Goal: Task Accomplishment & Management: Manage account settings

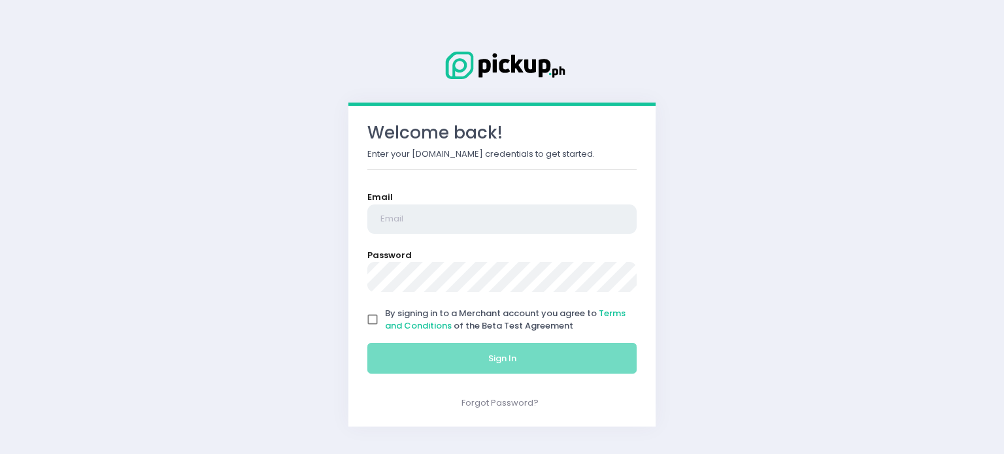
type input "[EMAIL_ADDRESS][DOMAIN_NAME]"
click at [384, 322] on input "By signing in to a Merchant account you agree to Terms and Conditions of the Be…" at bounding box center [372, 319] width 25 height 25
checkbox input "true"
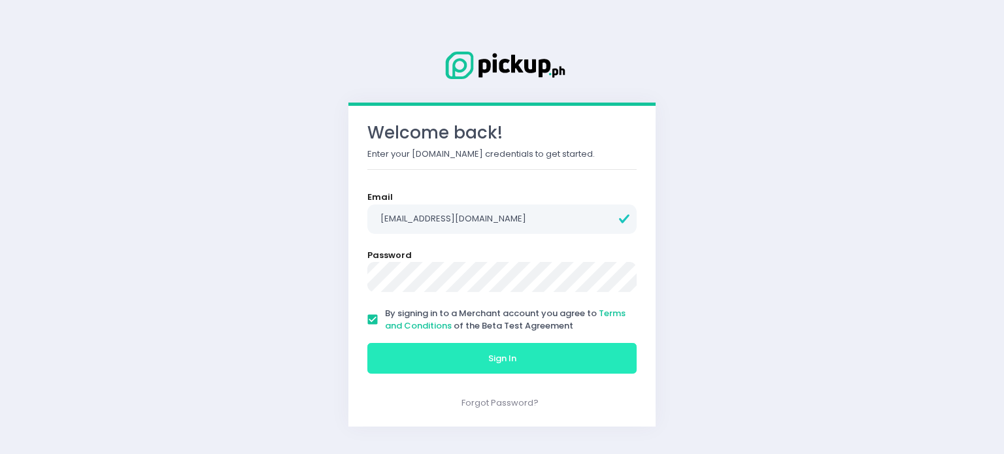
click at [445, 359] on button "Sign In" at bounding box center [501, 358] width 269 height 31
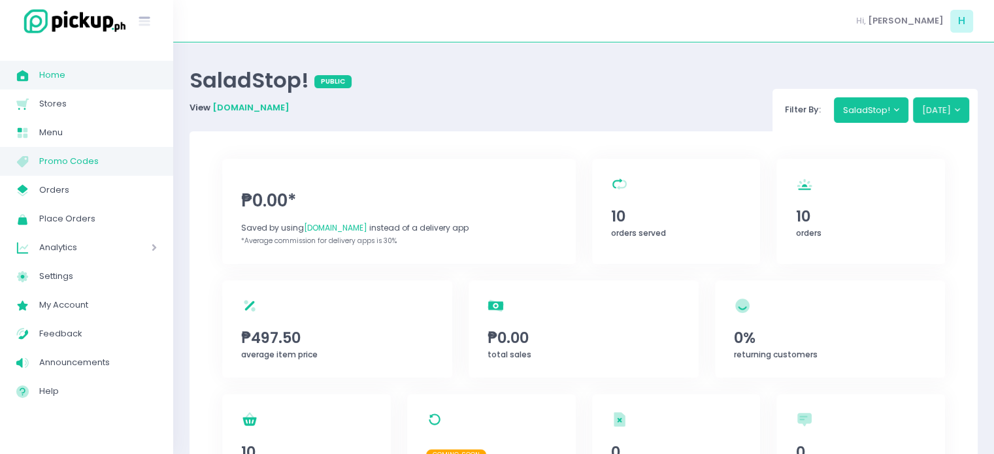
click at [86, 158] on span "Promo Codes" at bounding box center [98, 161] width 118 height 17
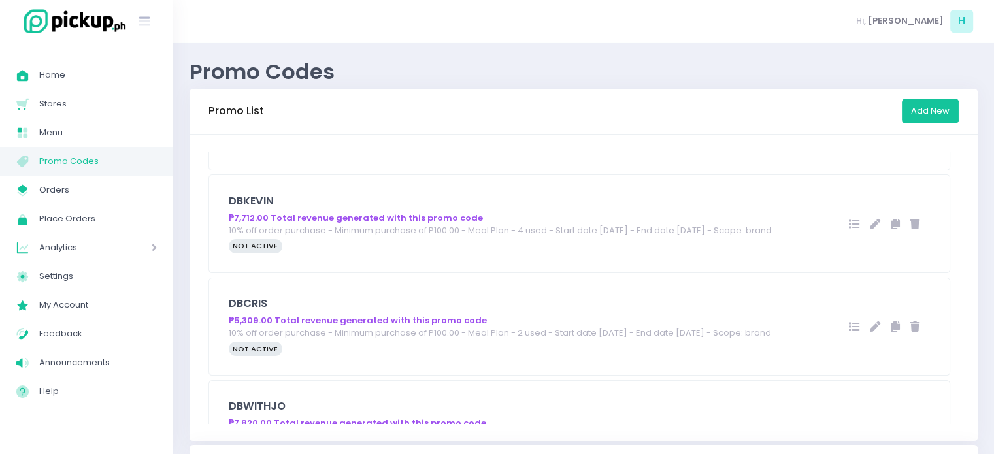
scroll to position [458, 0]
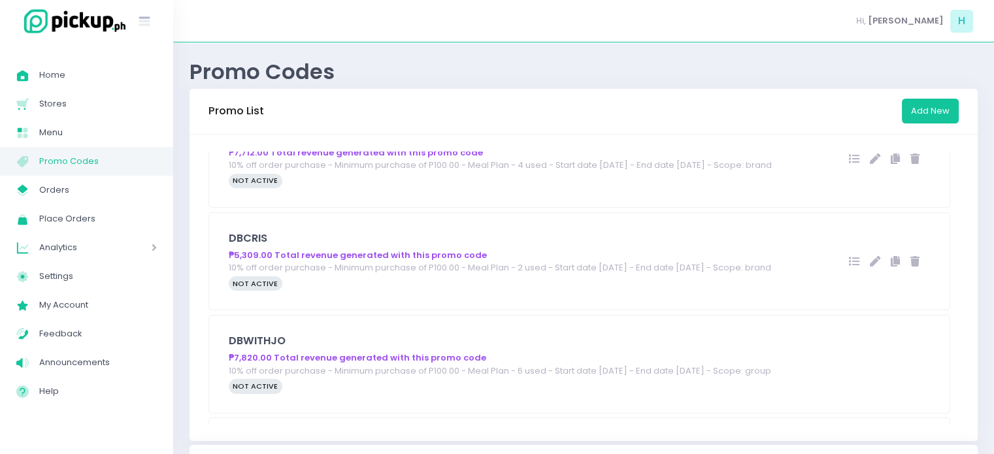
click at [592, 245] on h5 "DBCRIS" at bounding box center [505, 238] width 553 height 13
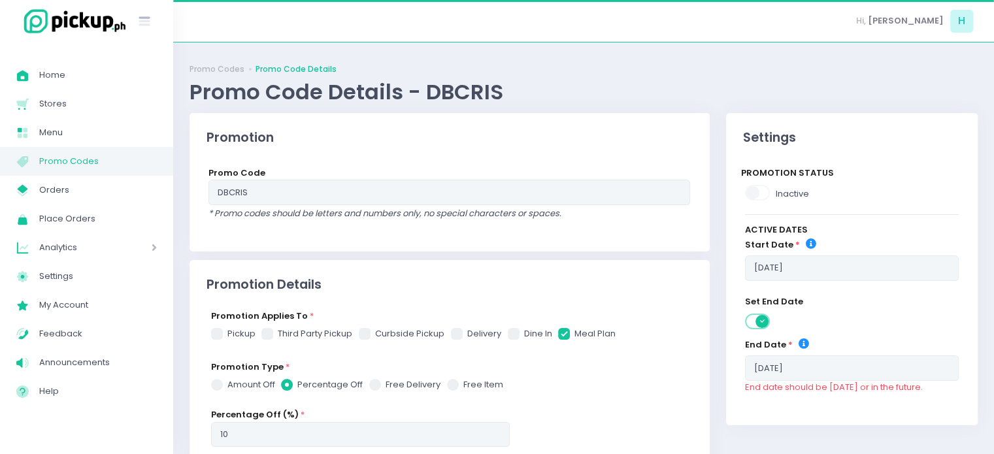
checkbox input "true"
radio input "true"
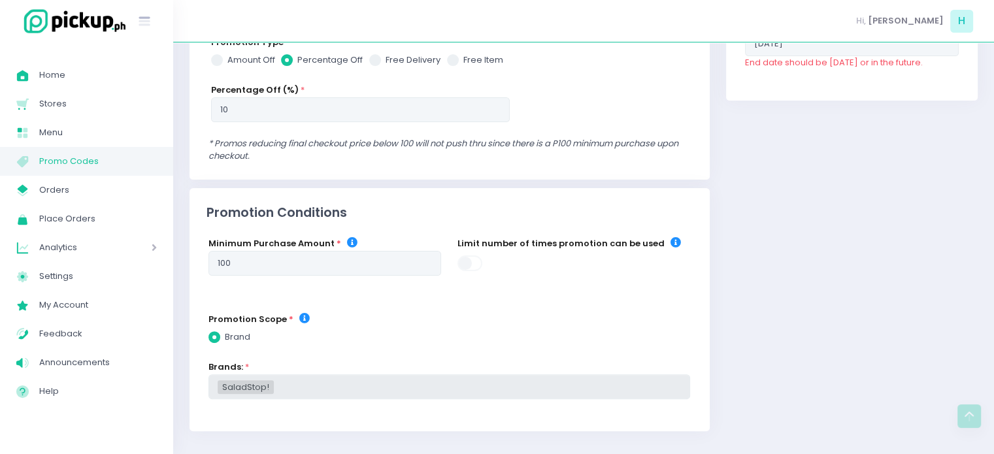
scroll to position [352, 0]
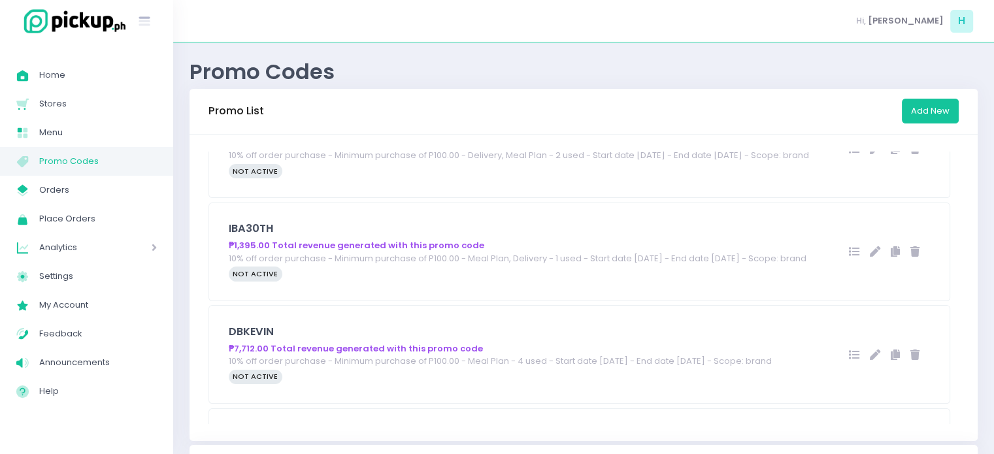
scroll to position [392, 0]
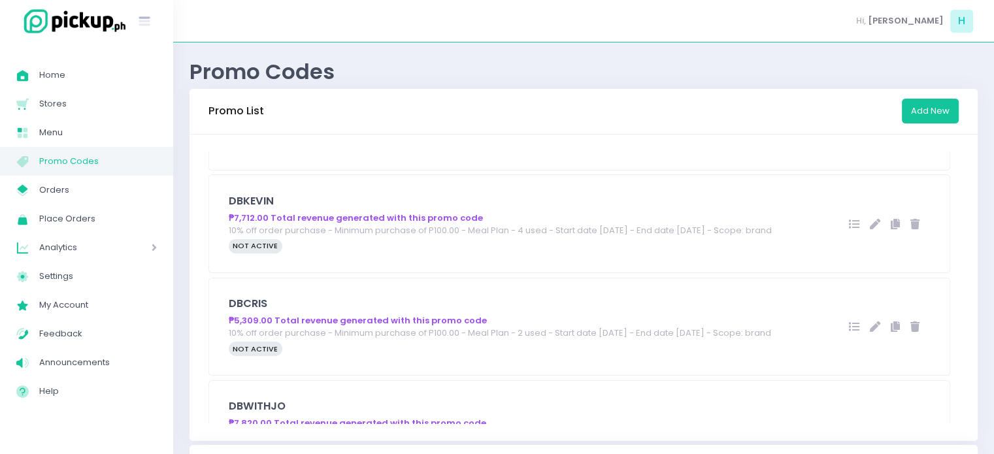
click at [849, 229] on icon at bounding box center [854, 224] width 10 height 10
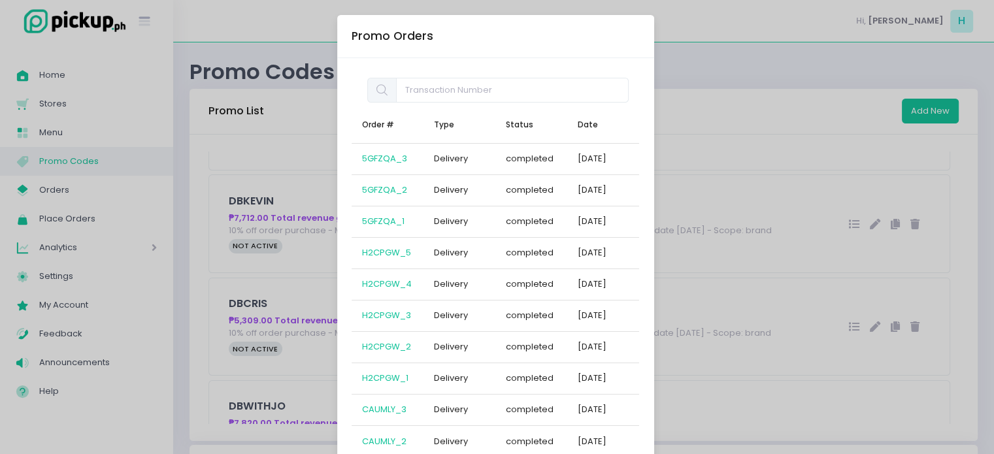
click at [171, 231] on div "Promo Orders Order # Type Status Date 5GFZQA_3 Delivery completed 2025-04-22 5G…" at bounding box center [497, 227] width 994 height 454
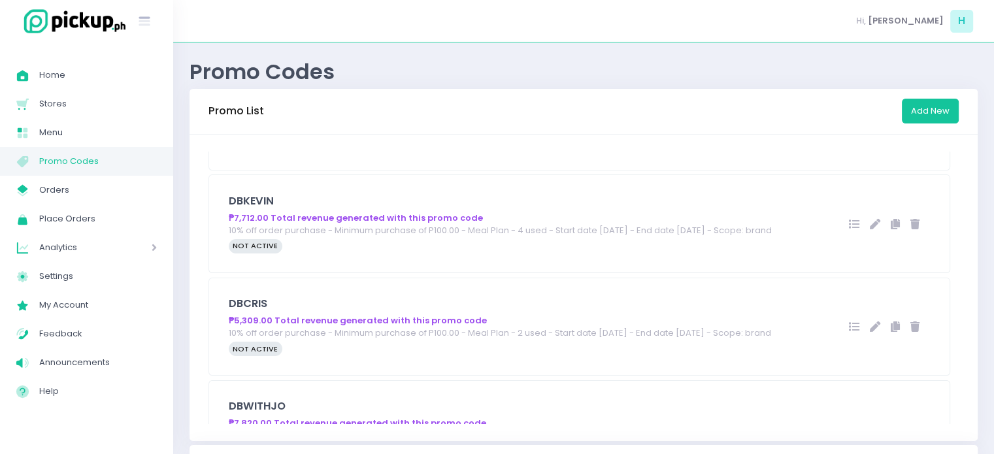
click at [849, 332] on icon at bounding box center [854, 327] width 10 height 10
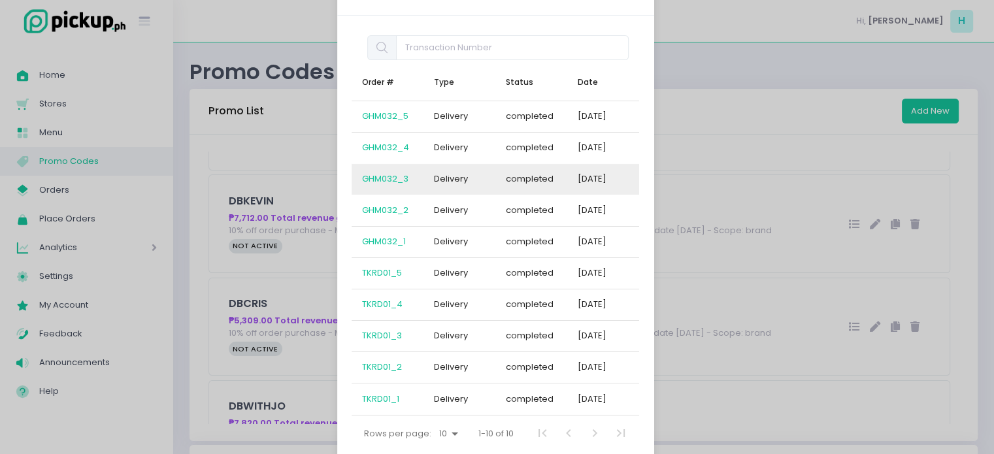
scroll to position [65, 0]
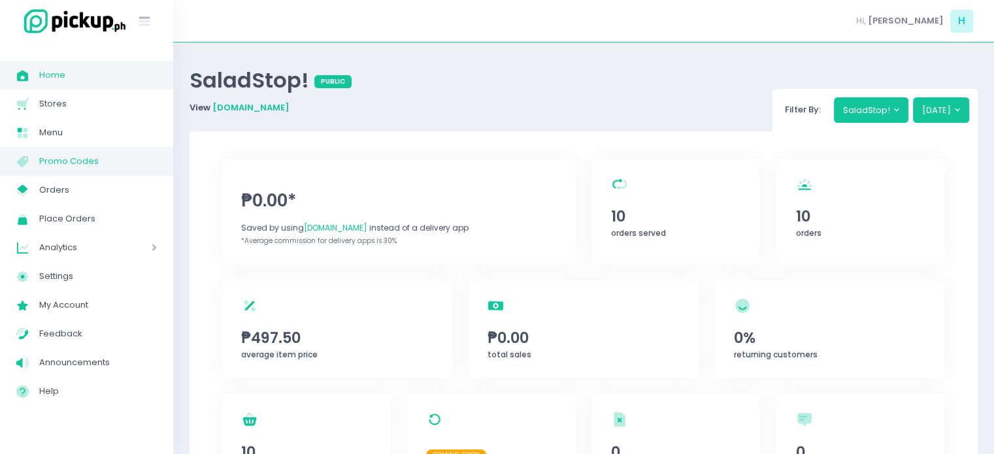
click at [106, 156] on span "Promo Codes" at bounding box center [98, 161] width 118 height 17
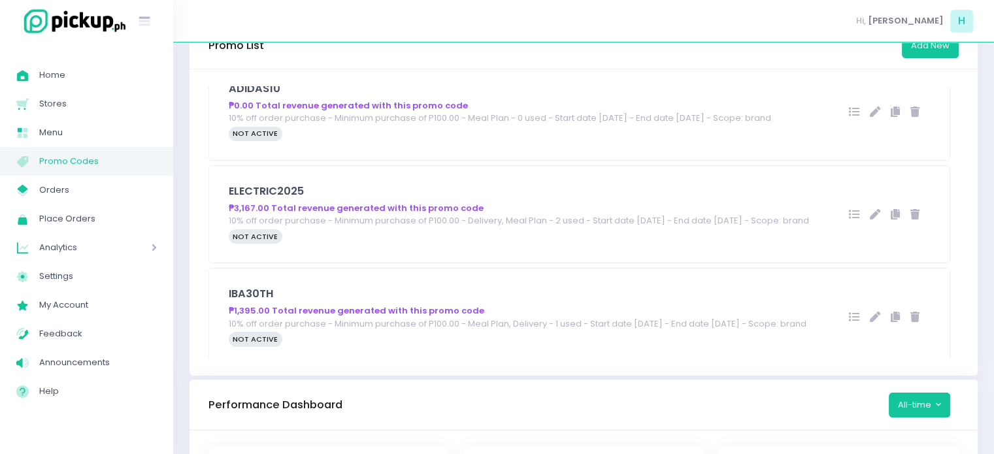
scroll to position [196, 0]
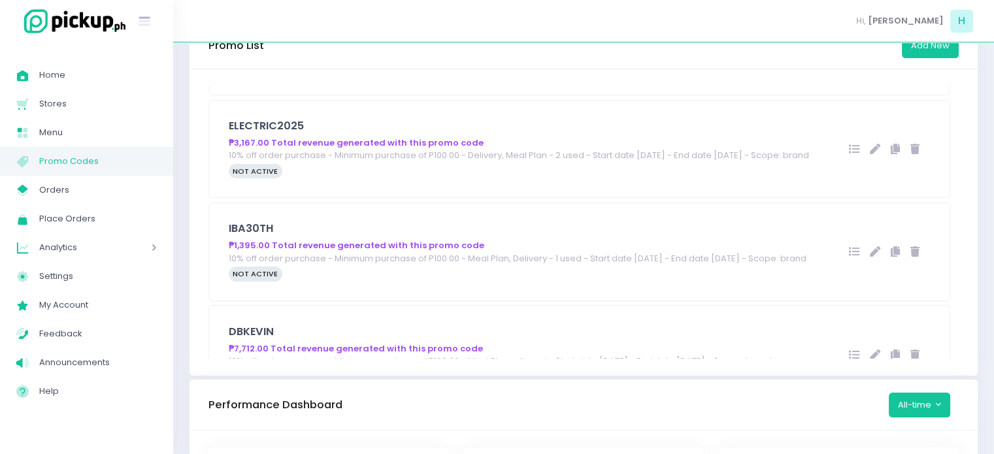
click at [849, 154] on icon at bounding box center [854, 149] width 10 height 10
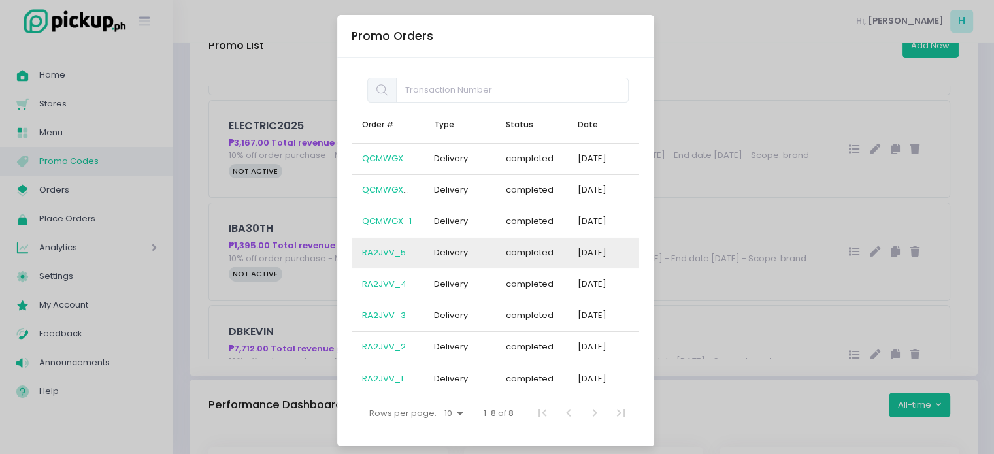
scroll to position [6, 0]
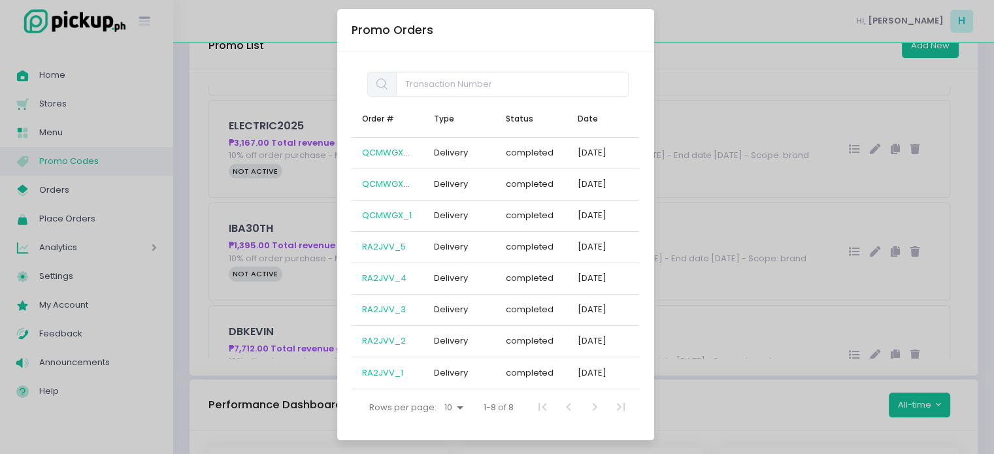
click at [734, 197] on div "Promo Orders Order # Type Status Date QCMWGX_3 Delivery completed [DATE] QCMWGX…" at bounding box center [497, 227] width 994 height 454
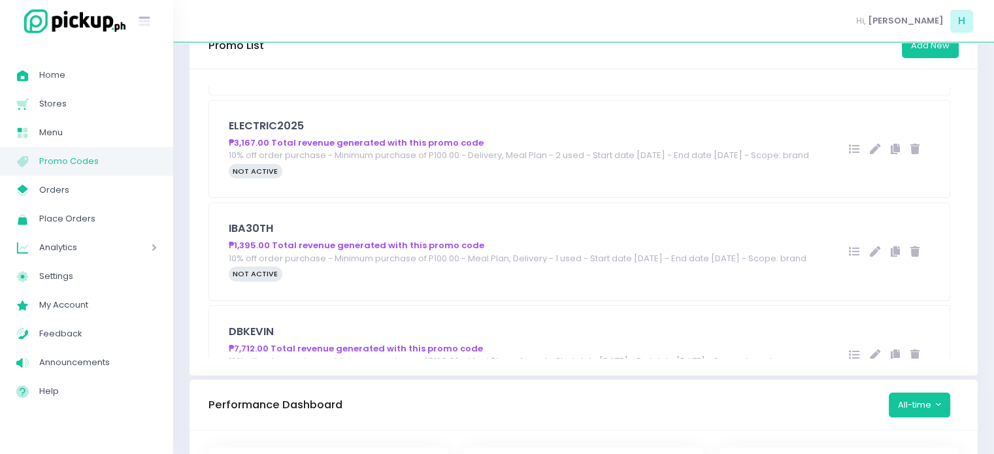
click at [446, 245] on div "IBA30TH ₱1,395.00 Total revenue generated with this promo code 10% off order pu…" at bounding box center [579, 251] width 741 height 97
click at [849, 257] on icon at bounding box center [854, 251] width 10 height 10
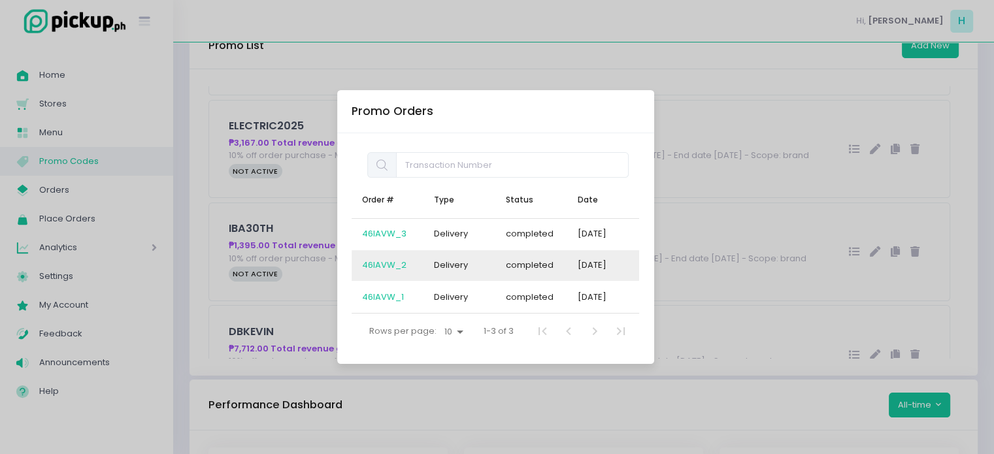
scroll to position [131, 0]
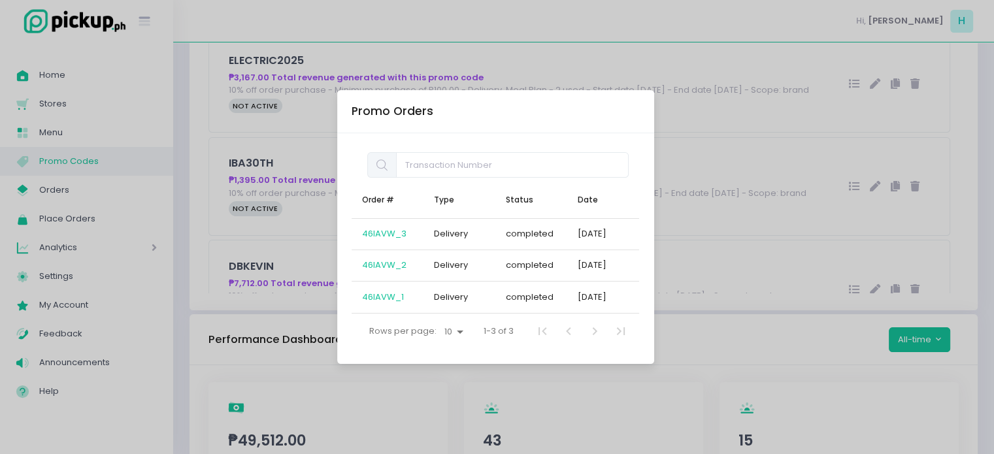
click at [203, 155] on div "Promo Orders Order # Type Status Date 46IAVW_3 Delivery completed [DATE] 46IAVW…" at bounding box center [497, 227] width 994 height 454
